Goal: Task Accomplishment & Management: Use online tool/utility

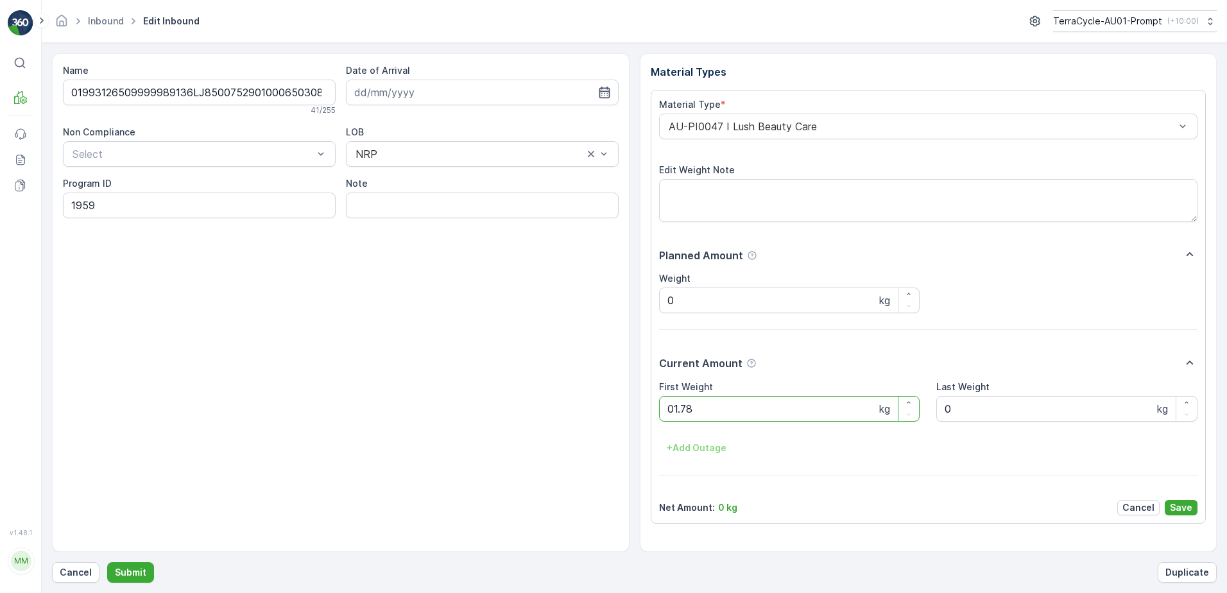
click at [107, 562] on button "Submit" at bounding box center [130, 572] width 47 height 21
